Goal: Check status: Check status

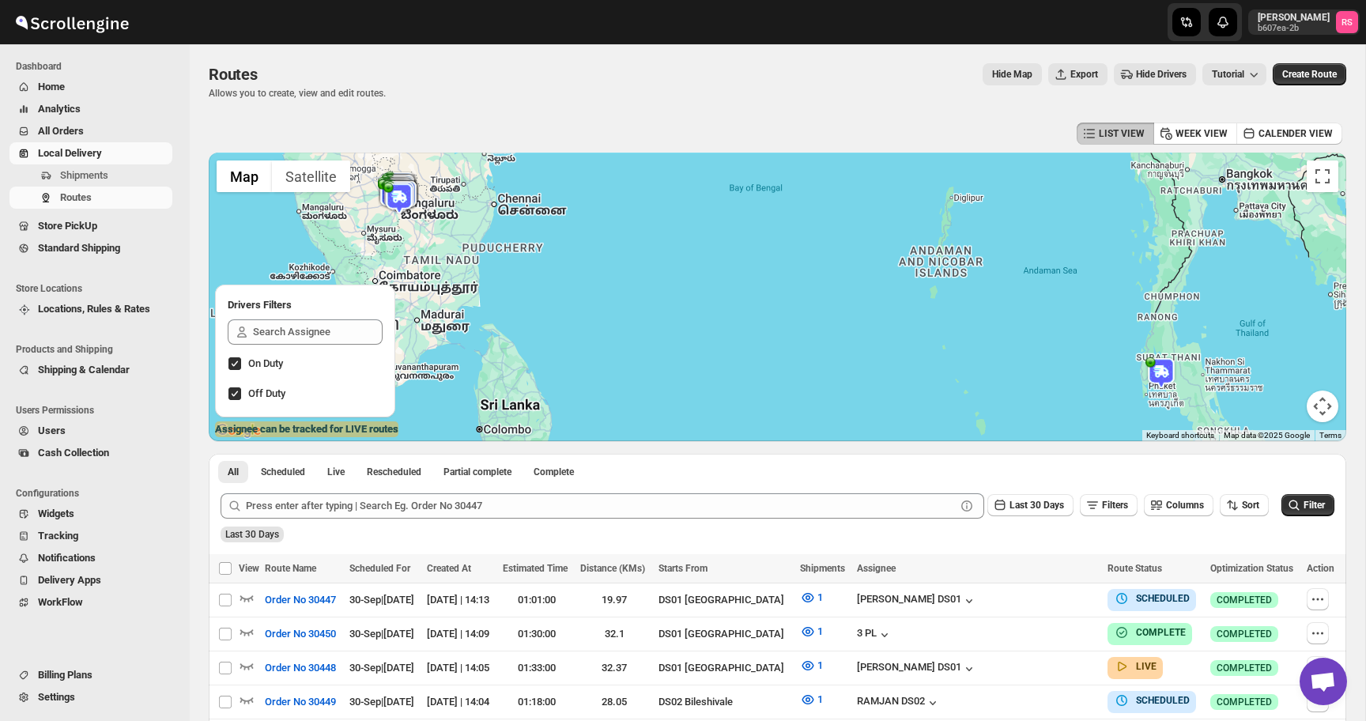
click at [1155, 377] on img at bounding box center [1162, 373] width 32 height 32
click at [1167, 363] on icon "button" at bounding box center [1166, 363] width 8 height 5
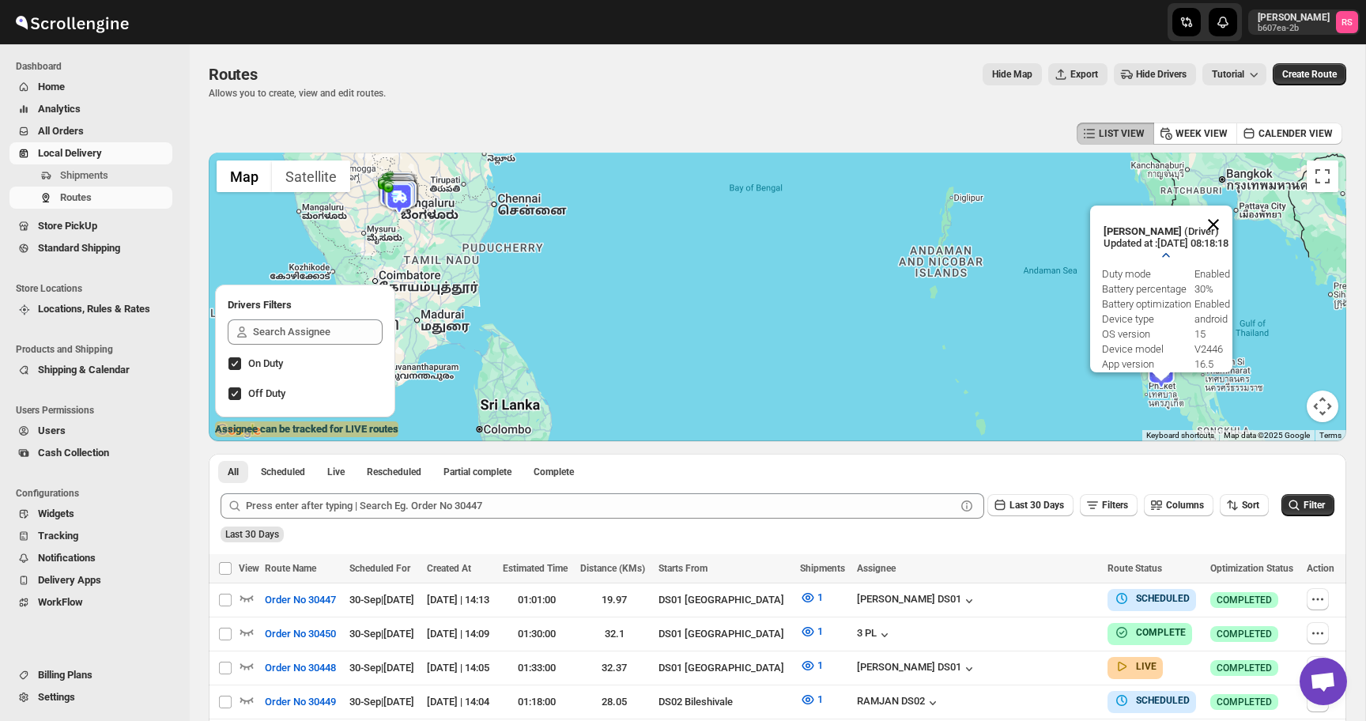
click at [1225, 238] on button "Close" at bounding box center [1214, 225] width 38 height 38
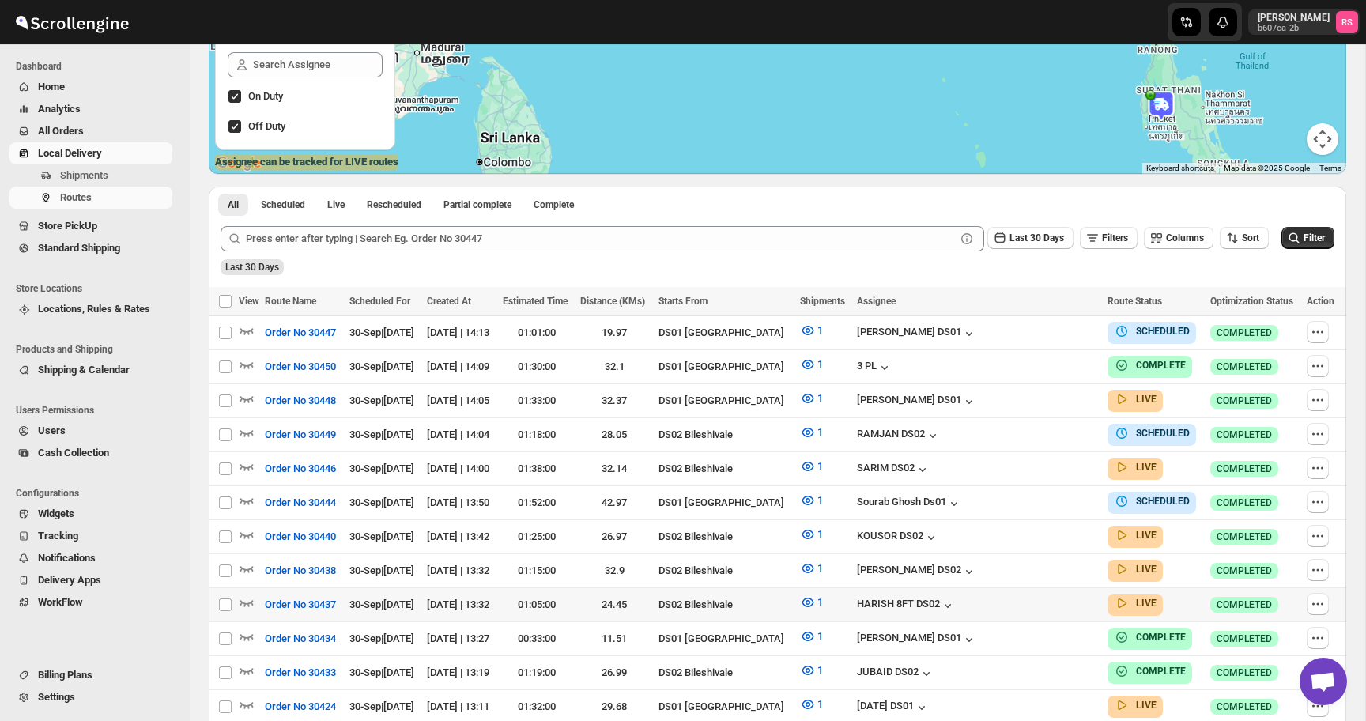
scroll to position [332, 0]
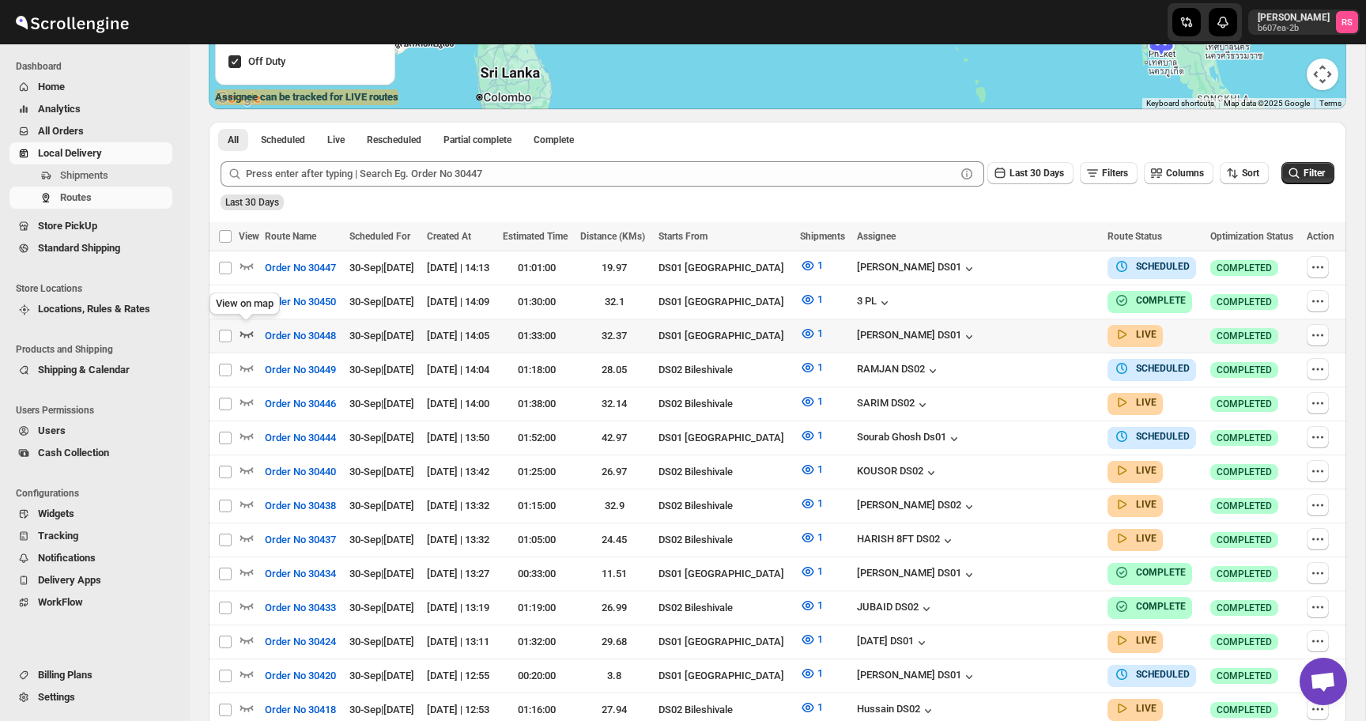
click at [243, 334] on icon "button" at bounding box center [247, 334] width 16 height 16
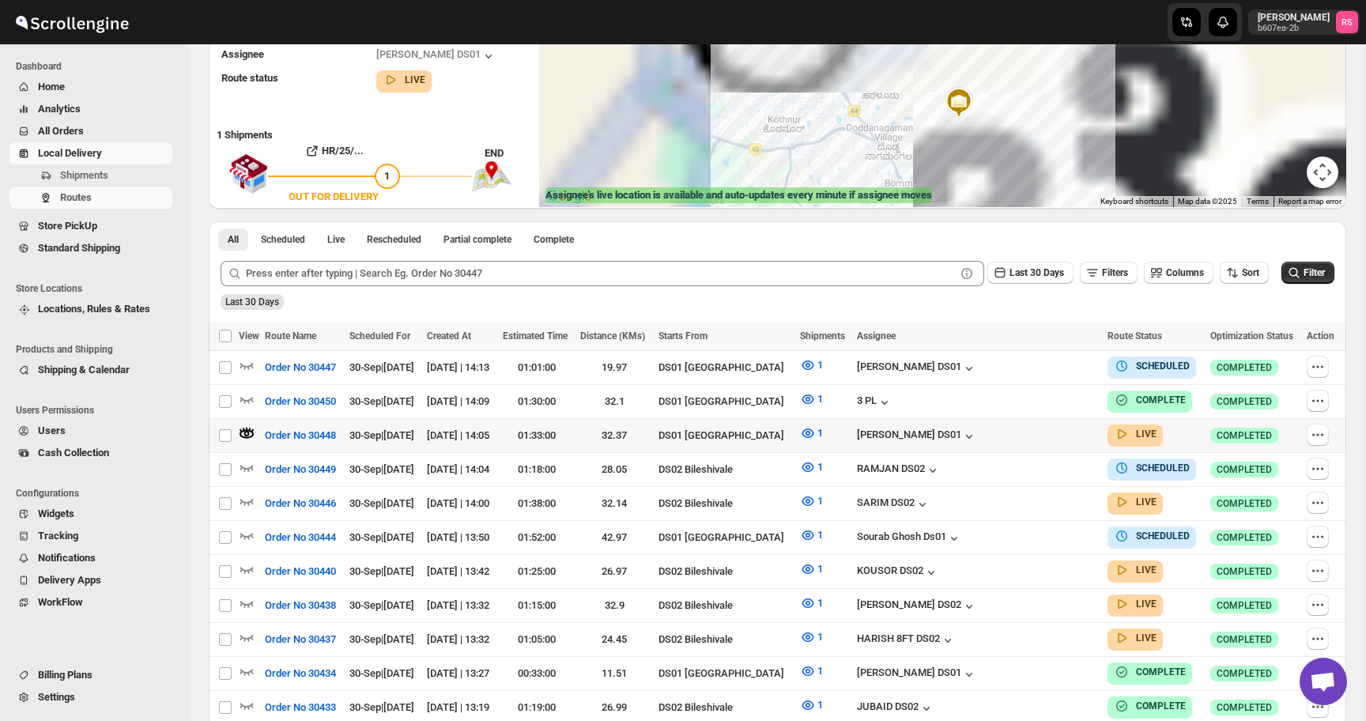
scroll to position [115, 0]
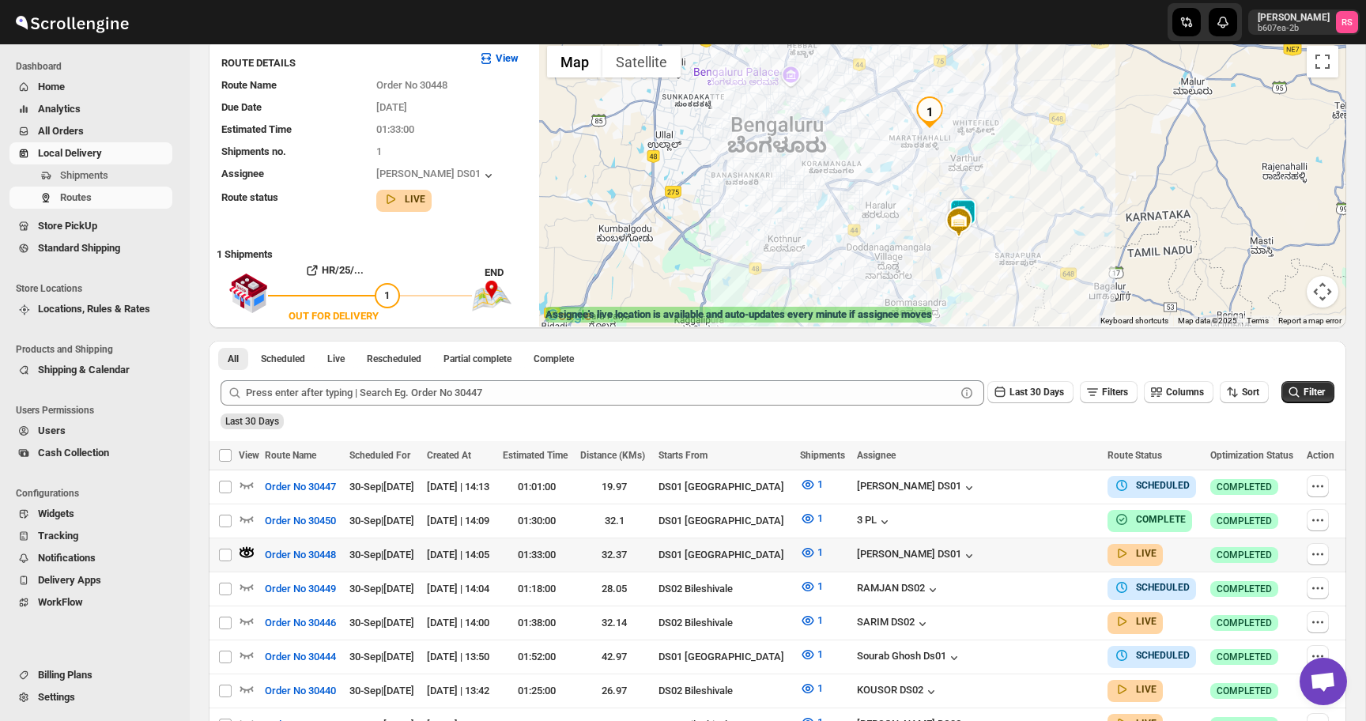
click at [969, 203] on img at bounding box center [963, 214] width 32 height 32
click at [1025, 145] on button "Close" at bounding box center [1025, 149] width 38 height 38
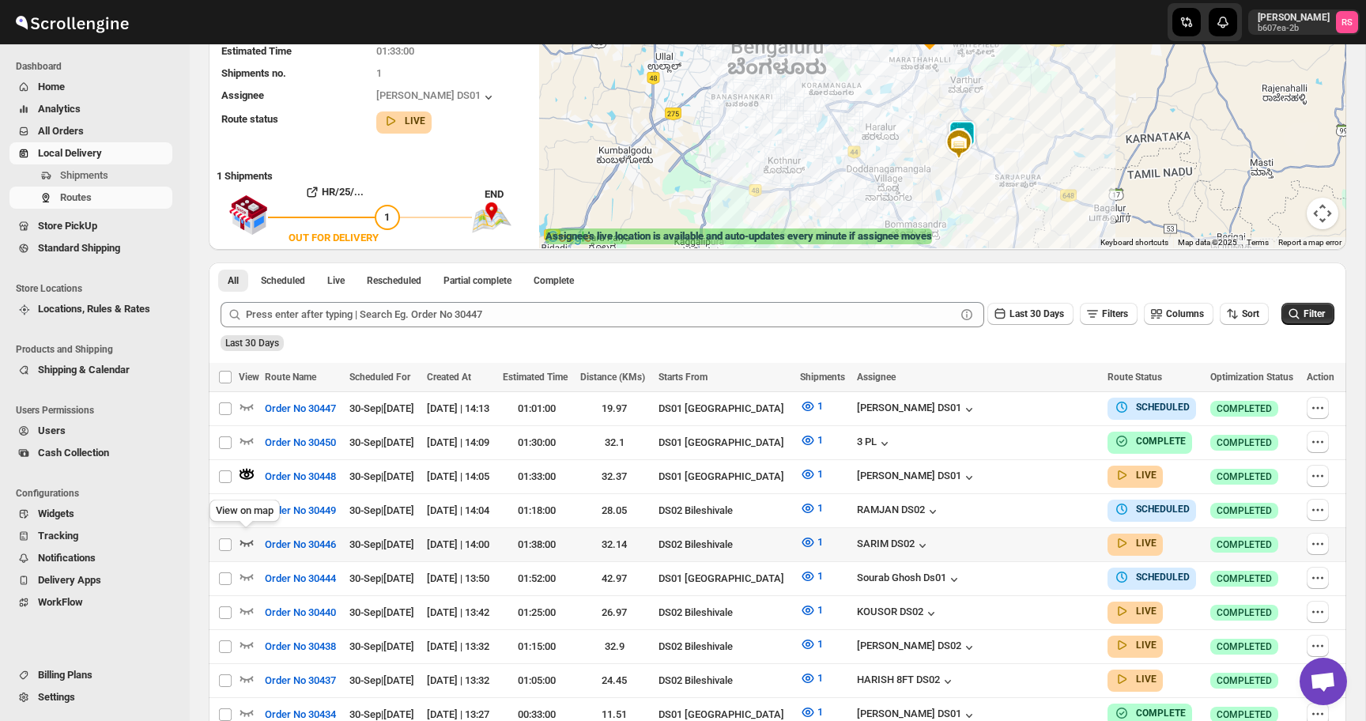
click at [249, 539] on icon "button" at bounding box center [247, 542] width 16 height 16
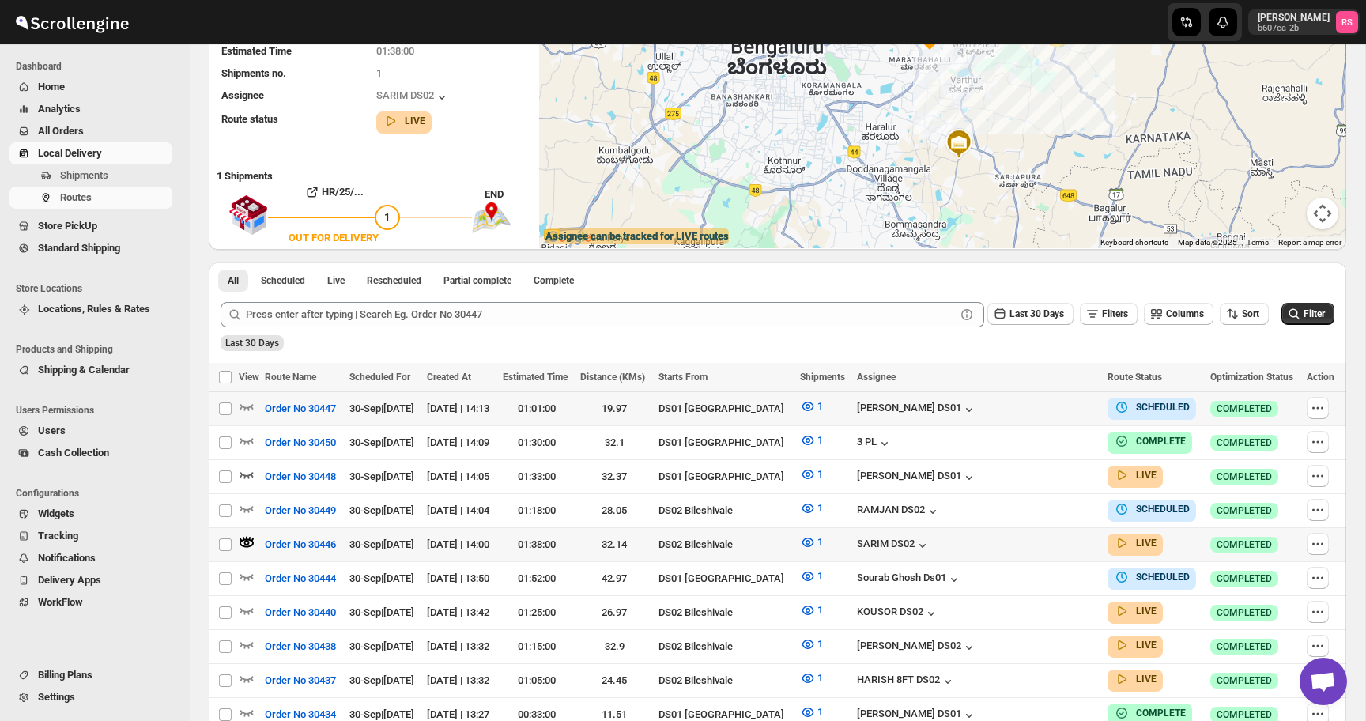
scroll to position [108, 0]
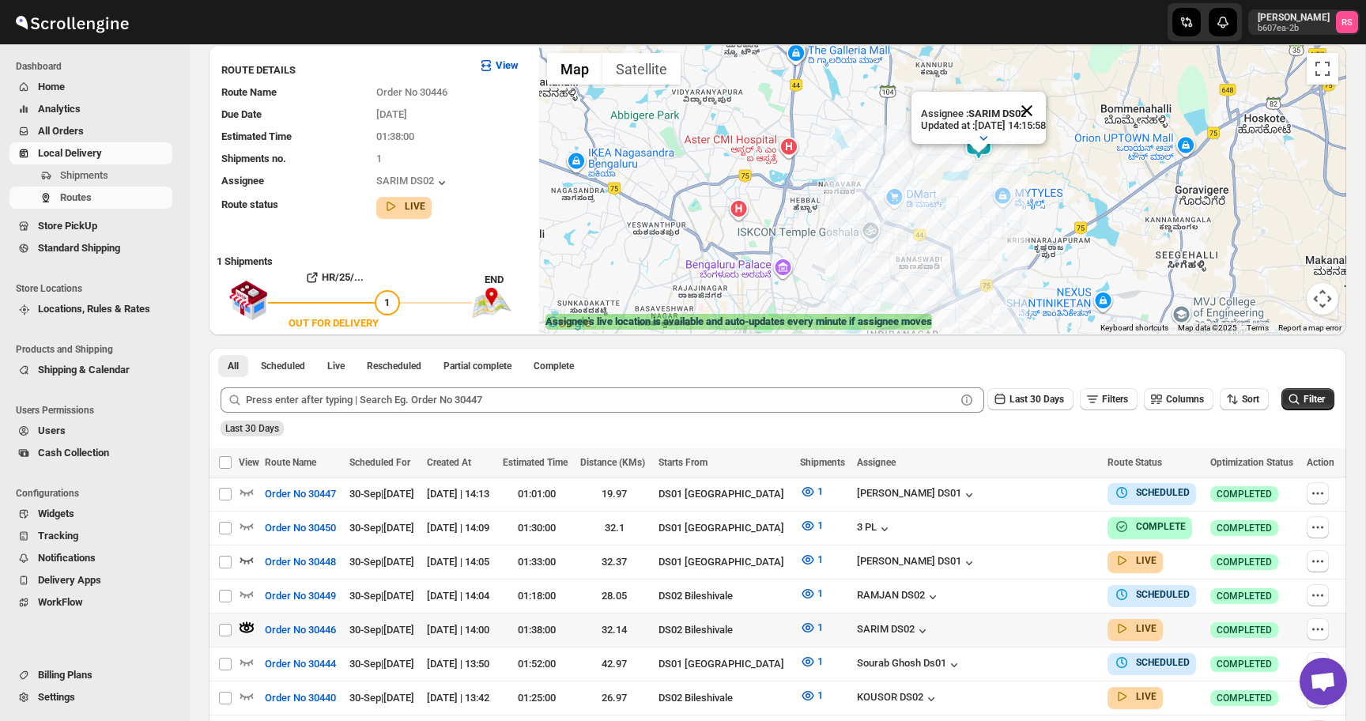
click at [1046, 120] on button "Close" at bounding box center [1027, 111] width 38 height 38
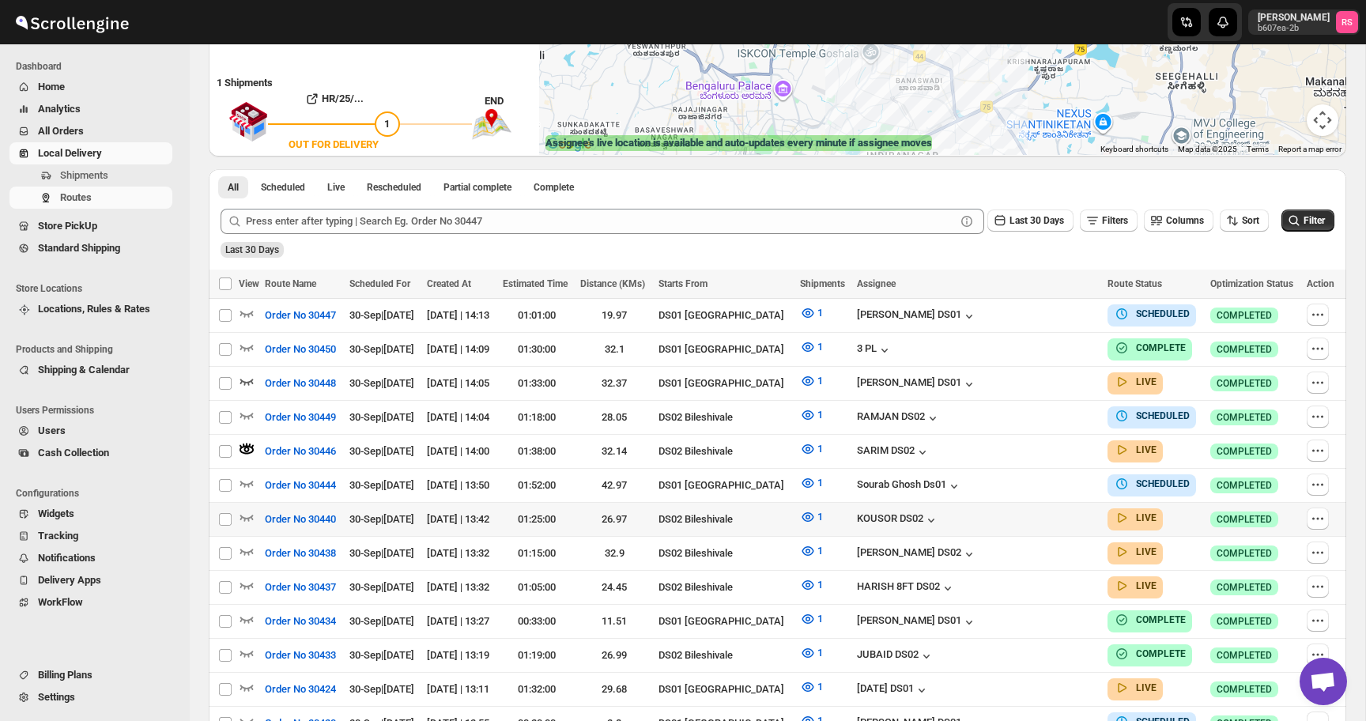
scroll to position [406, 0]
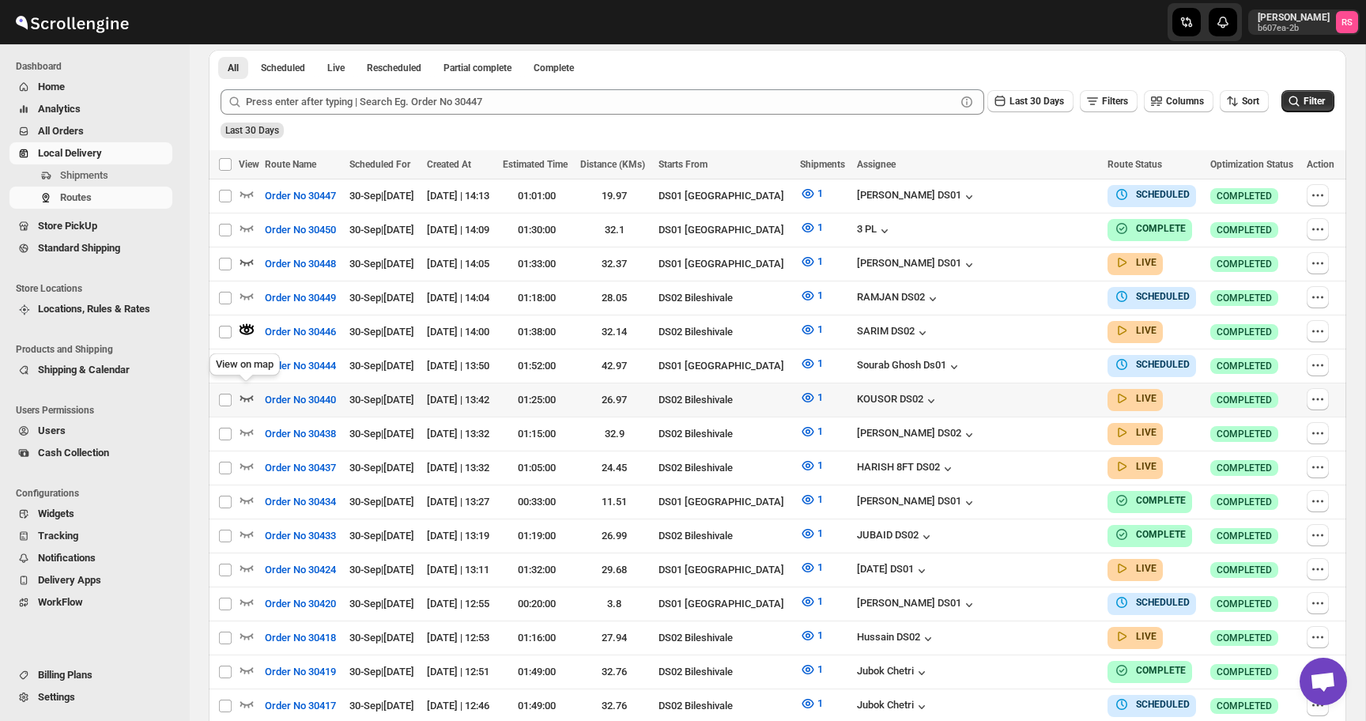
click at [250, 396] on icon "button" at bounding box center [246, 399] width 13 height 6
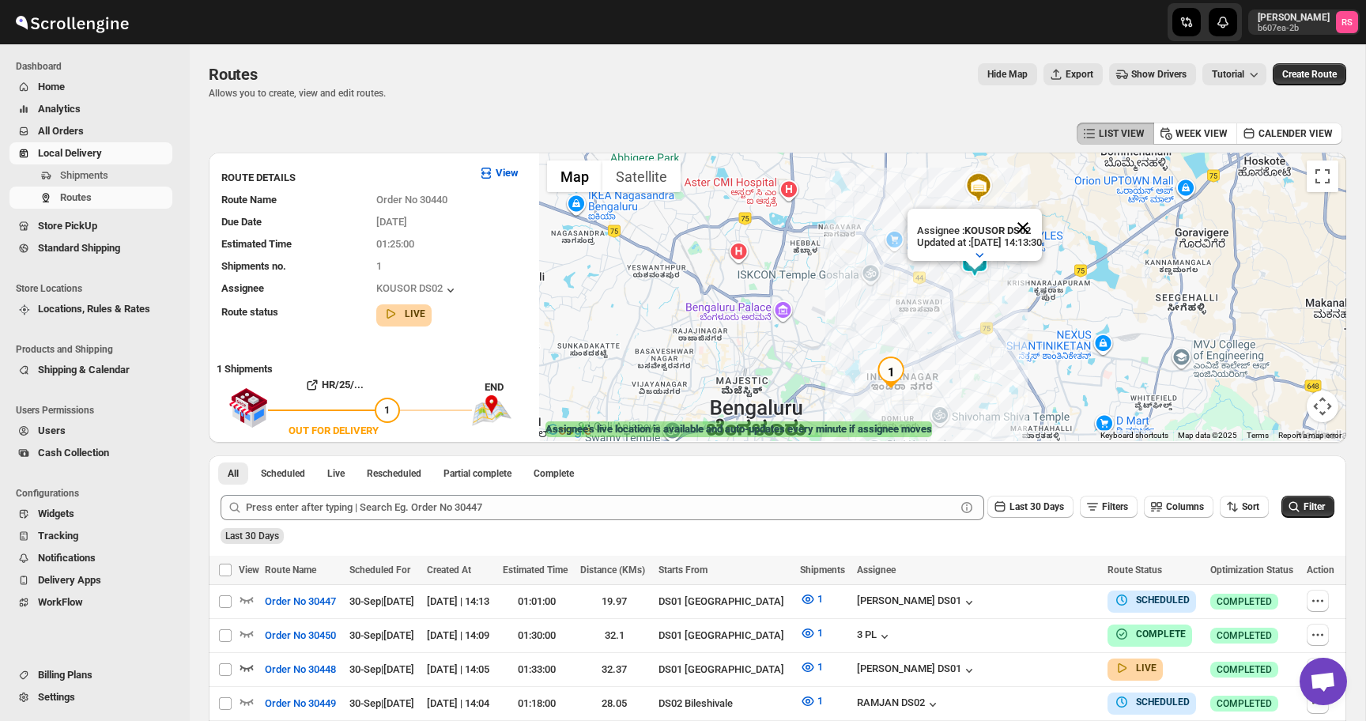
click at [1042, 220] on button "Close" at bounding box center [1023, 228] width 38 height 38
click at [970, 258] on img at bounding box center [975, 262] width 32 height 32
click at [972, 259] on img at bounding box center [975, 262] width 32 height 32
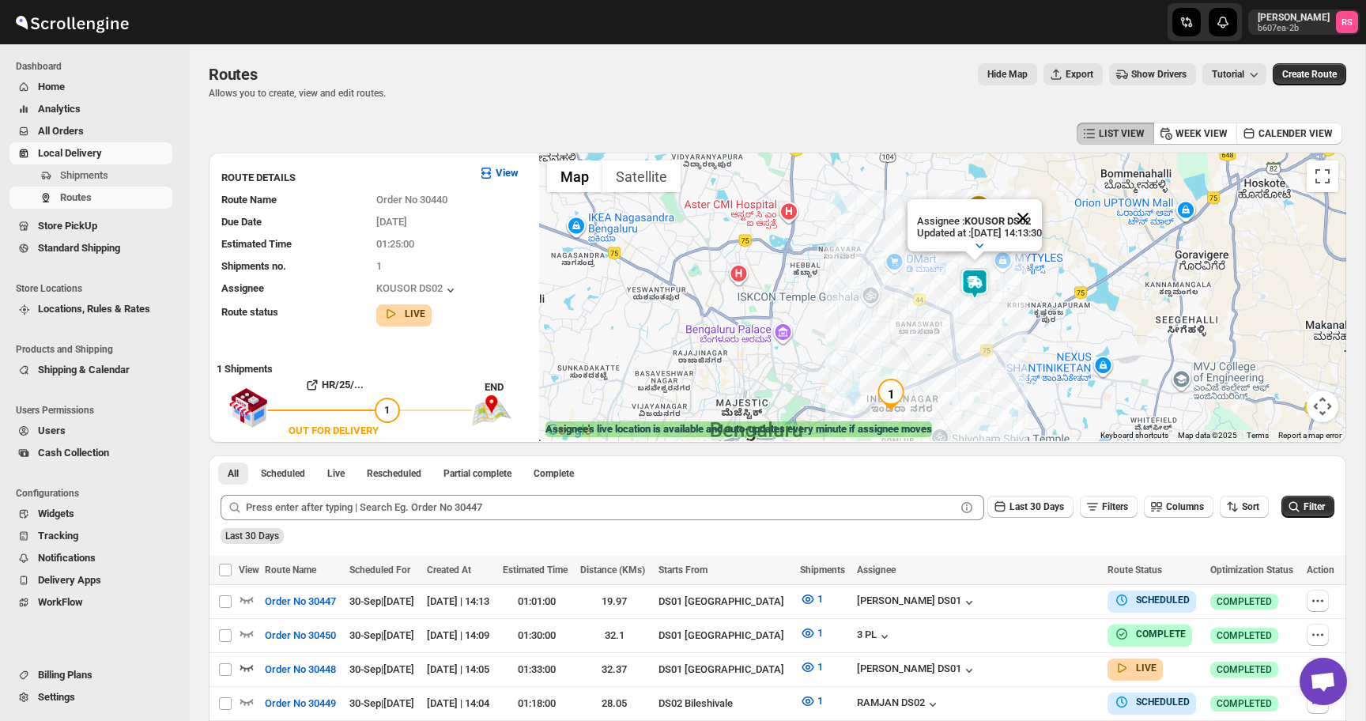
click at [1036, 209] on button "Close" at bounding box center [1023, 218] width 38 height 38
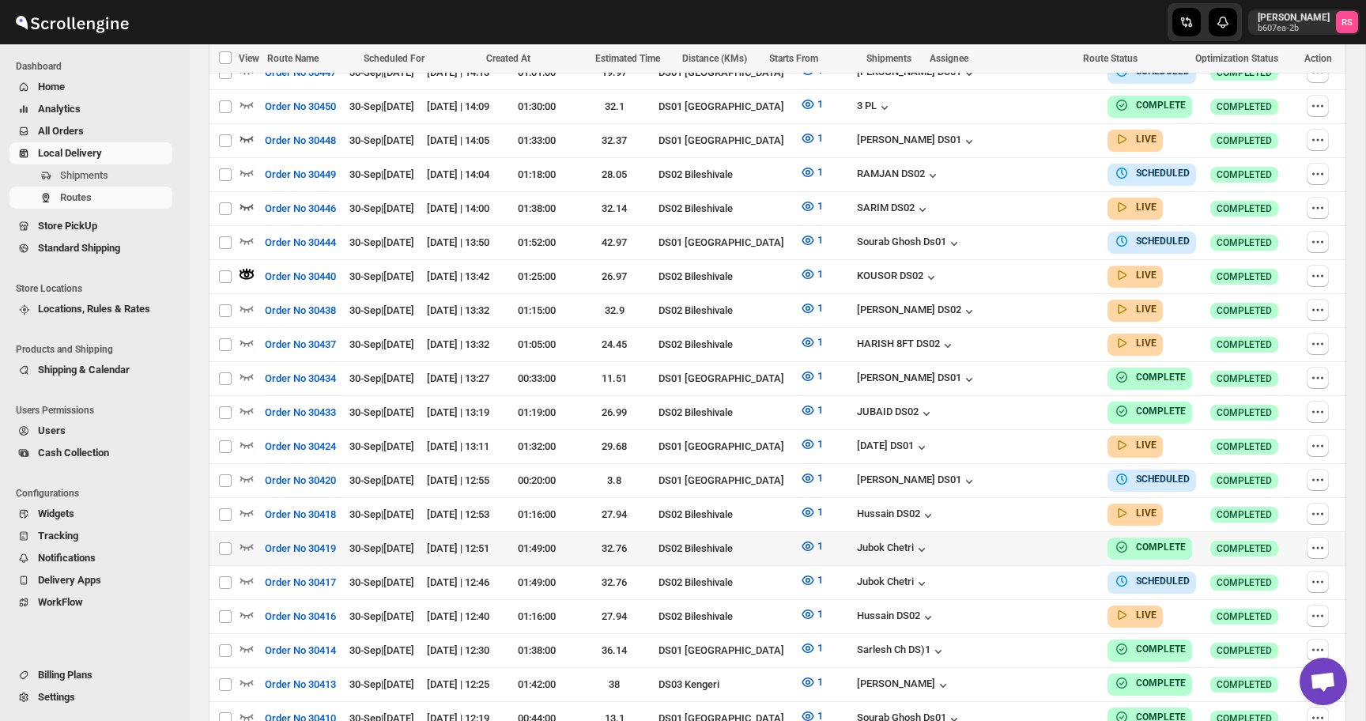
scroll to position [549, 0]
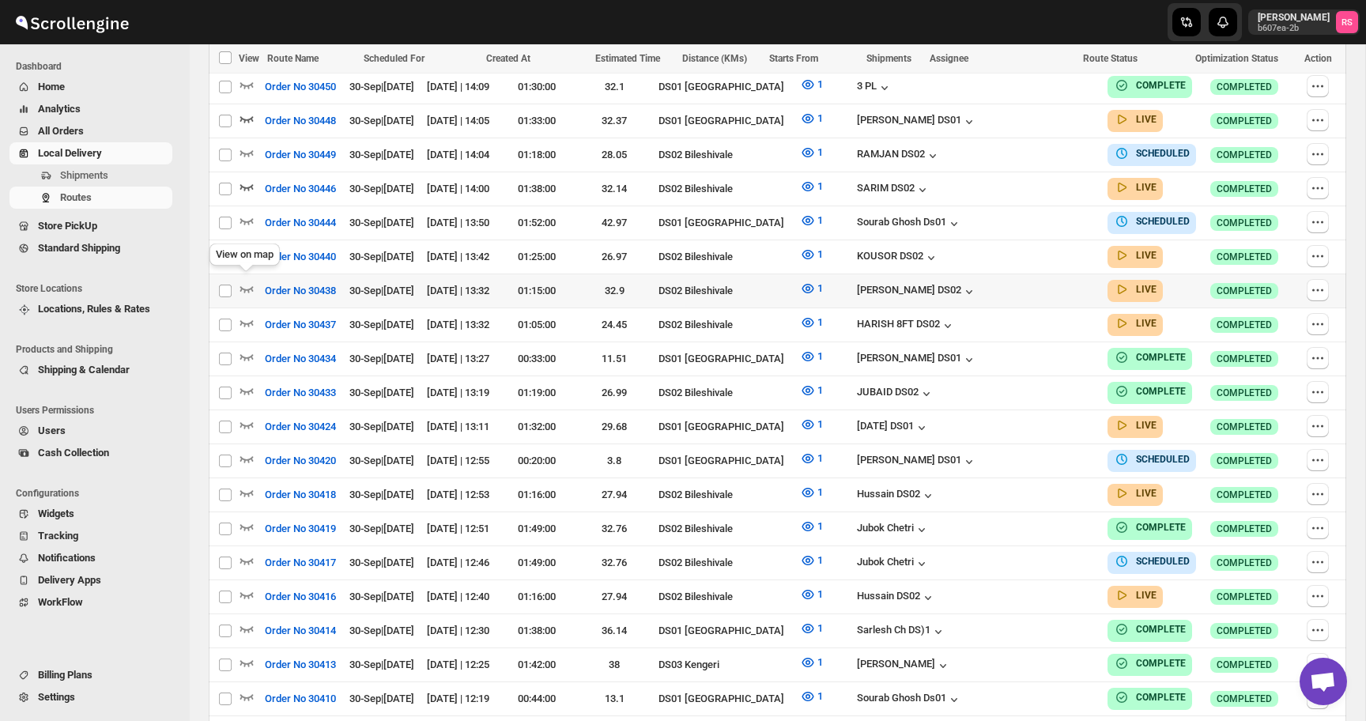
click at [248, 281] on icon "button" at bounding box center [247, 289] width 16 height 16
